Goal: Find specific page/section: Find specific page/section

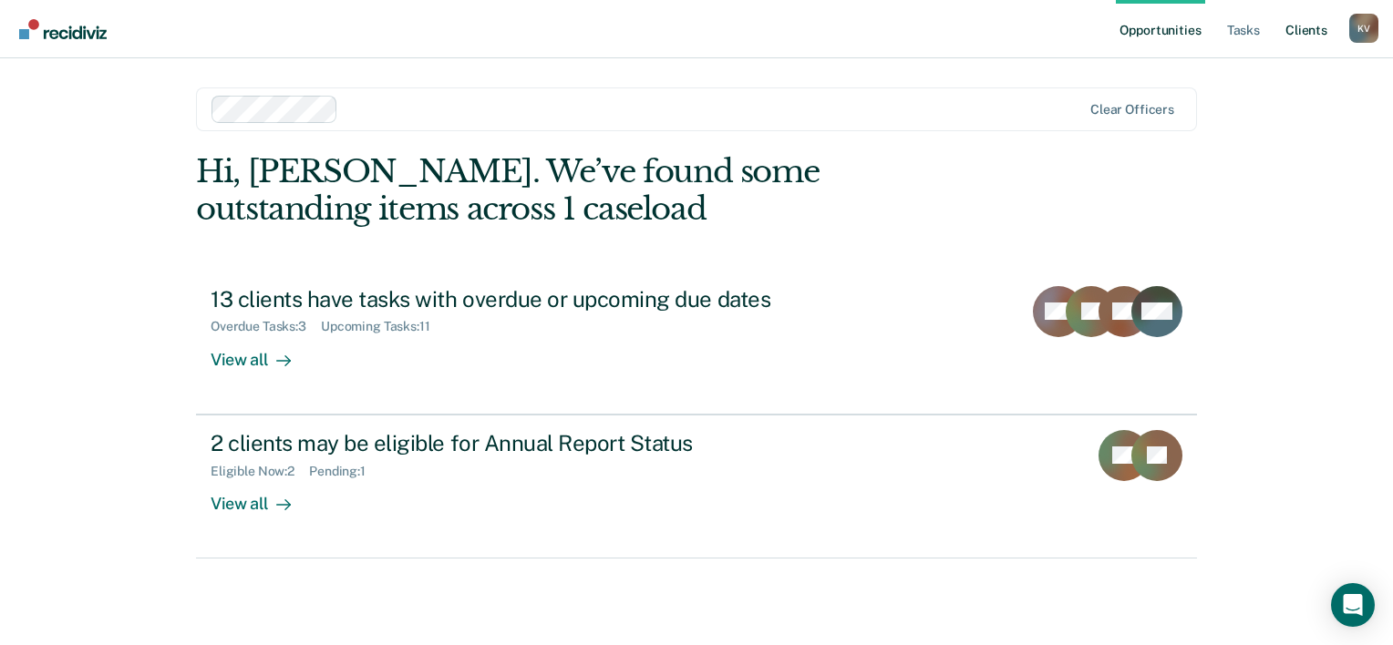
click at [1309, 22] on link "Client s" at bounding box center [1305, 29] width 49 height 58
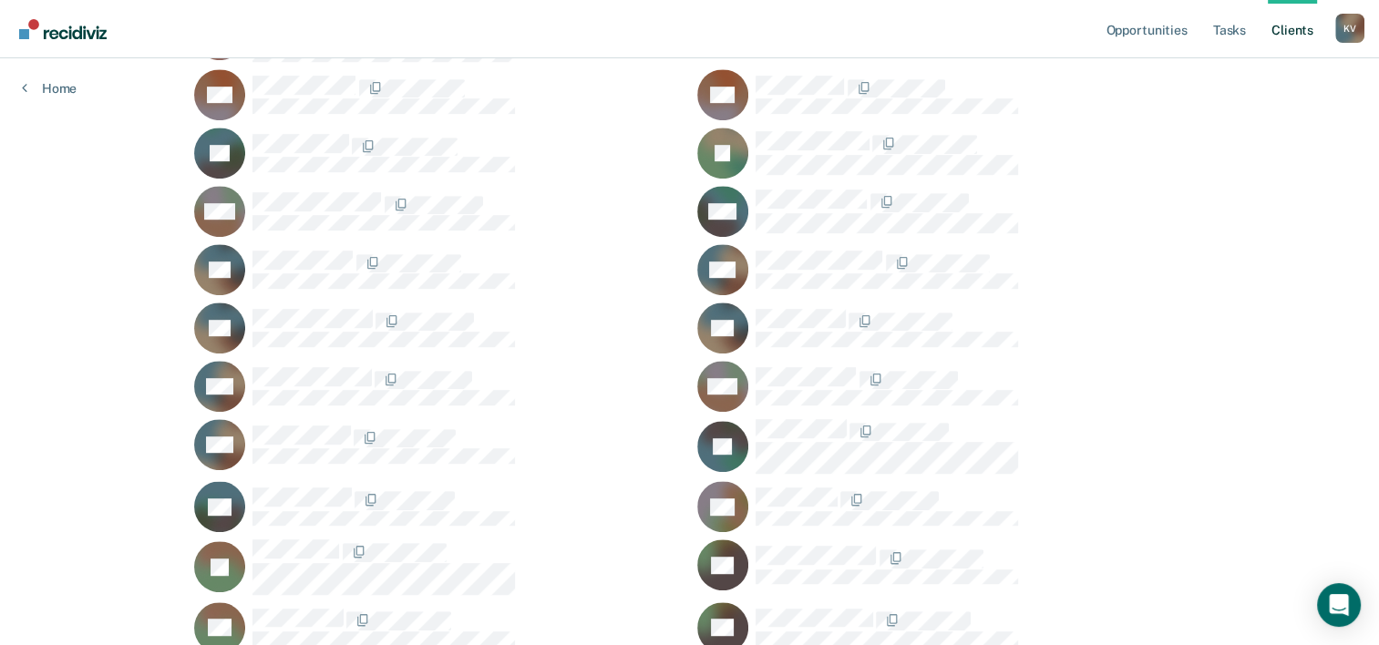
scroll to position [1271, 0]
